Goal: Find specific page/section: Find specific page/section

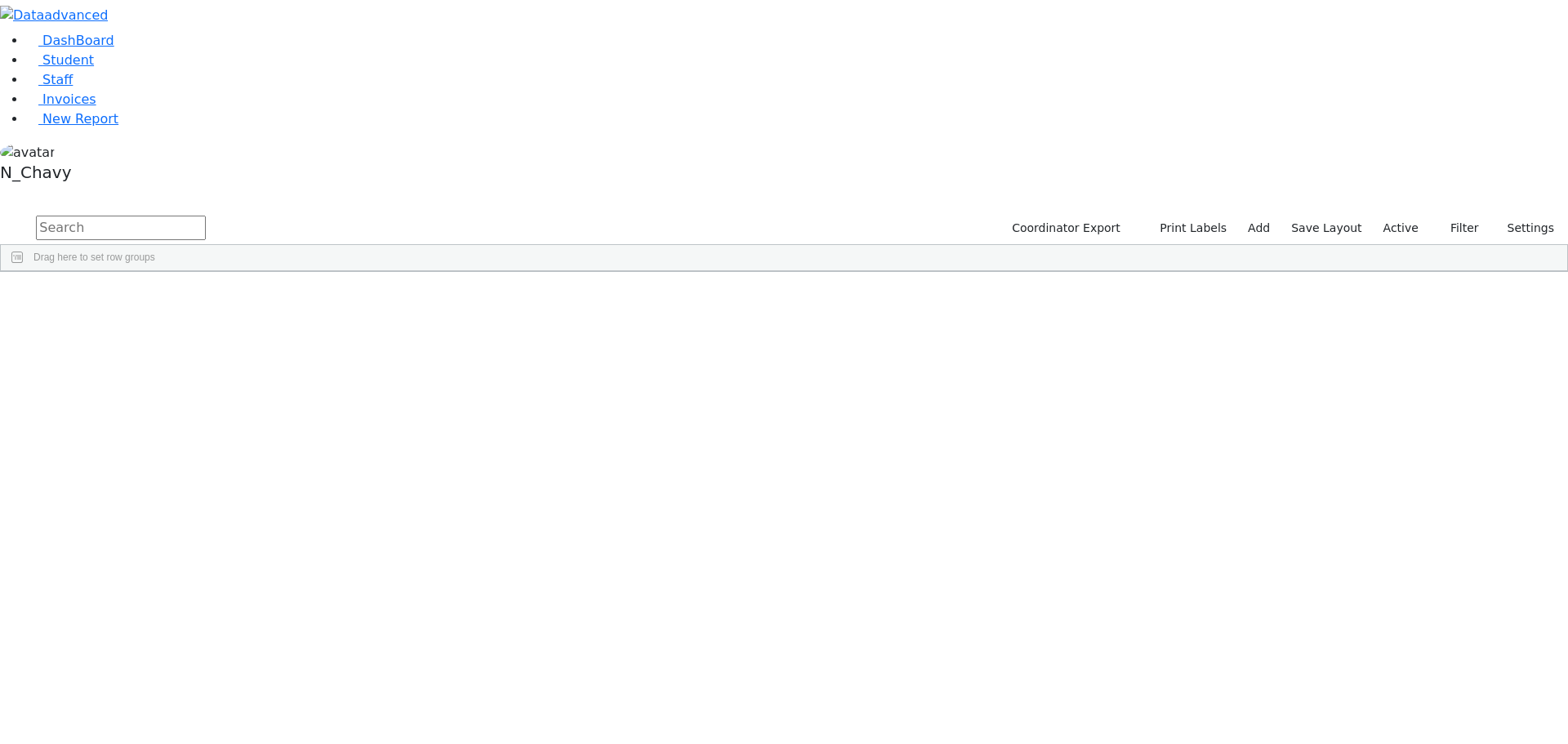
click at [1411, 216] on label "Active" at bounding box center [1401, 228] width 50 height 25
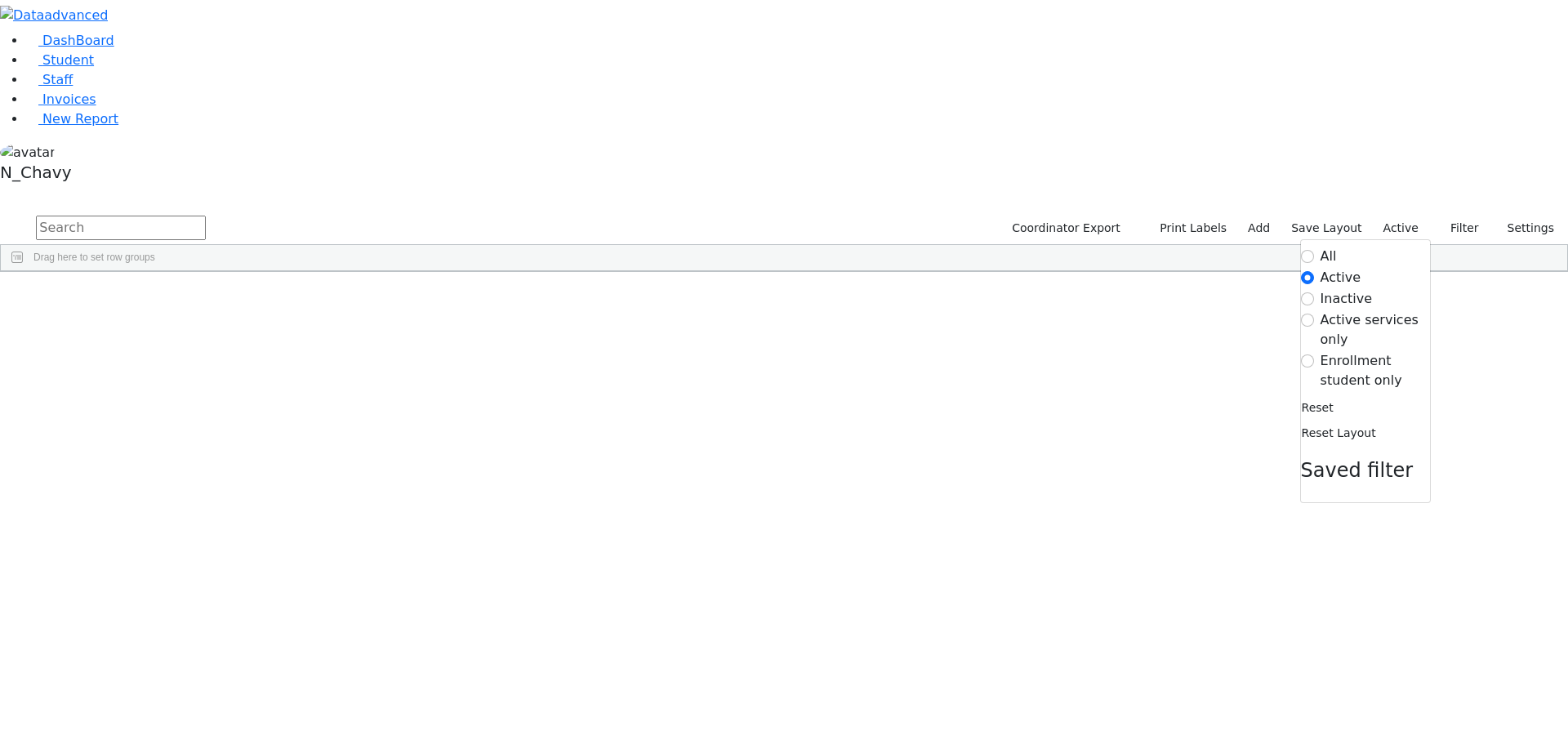
click at [1372, 351] on label "Enrollment student only" at bounding box center [1376, 370] width 109 height 39
click at [1314, 354] on input "Enrollment student only" at bounding box center [1308, 361] width 13 height 13
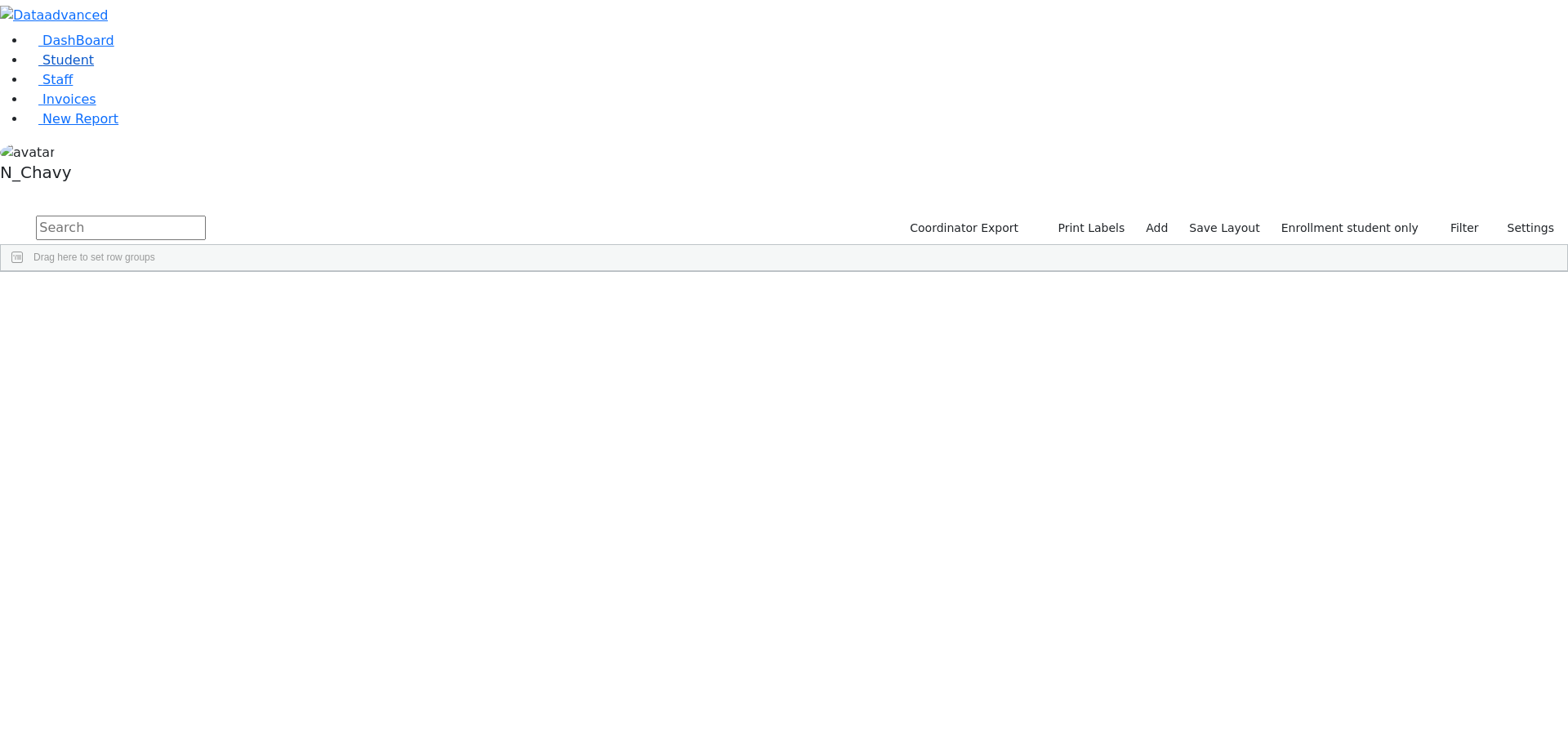
click at [94, 68] on link "Student" at bounding box center [60, 60] width 68 height 15
click at [206, 216] on input "text" at bounding box center [121, 228] width 170 height 24
type input "neshume"
